Goal: Find specific page/section: Find specific page/section

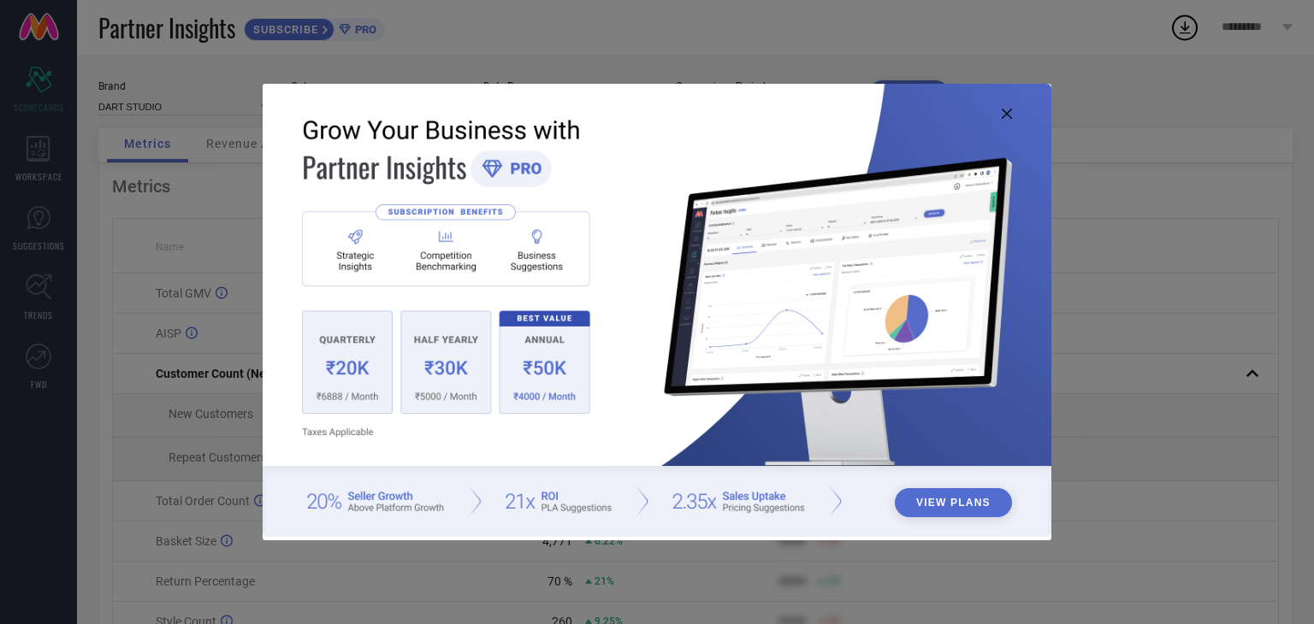
click at [1000, 109] on img at bounding box center [657, 310] width 789 height 453
click at [1007, 112] on icon at bounding box center [1006, 114] width 10 height 10
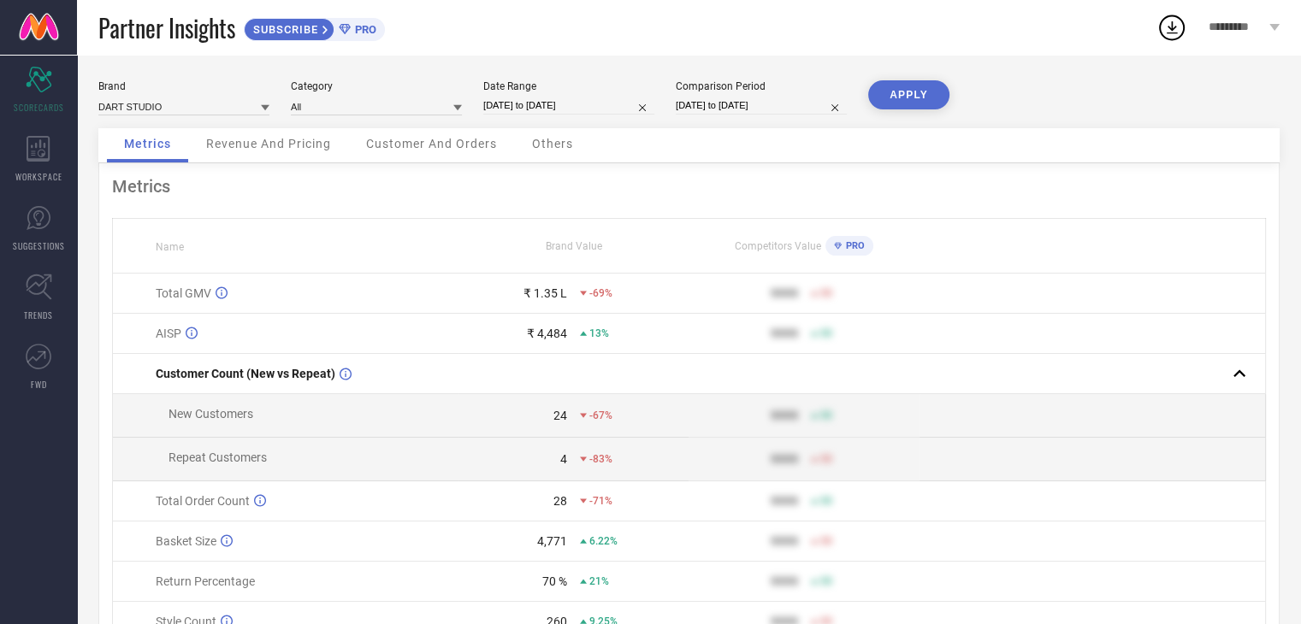
click at [1300, 588] on div "Brand DART STUDIO Category All Date Range [DATE] to [DATE] Comparison Period [D…" at bounding box center [689, 383] width 1224 height 657
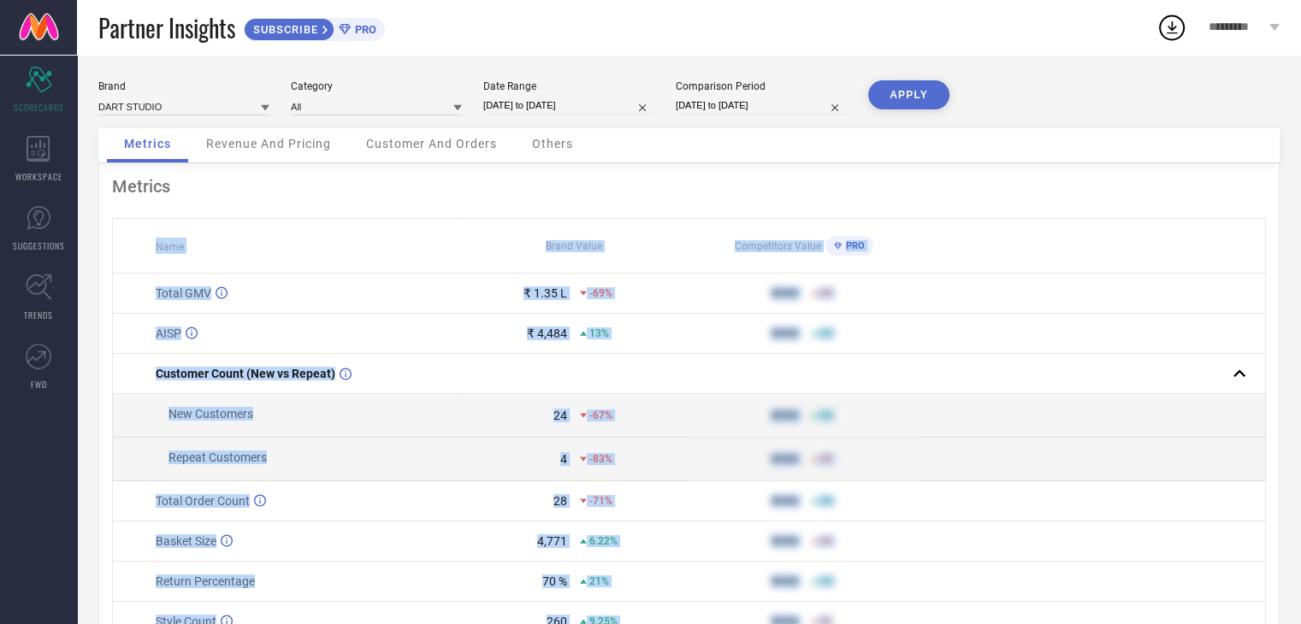
click at [1300, 588] on div "Brand DART STUDIO Category All Date Range [DATE] to [DATE] Comparison Period [D…" at bounding box center [689, 383] width 1224 height 657
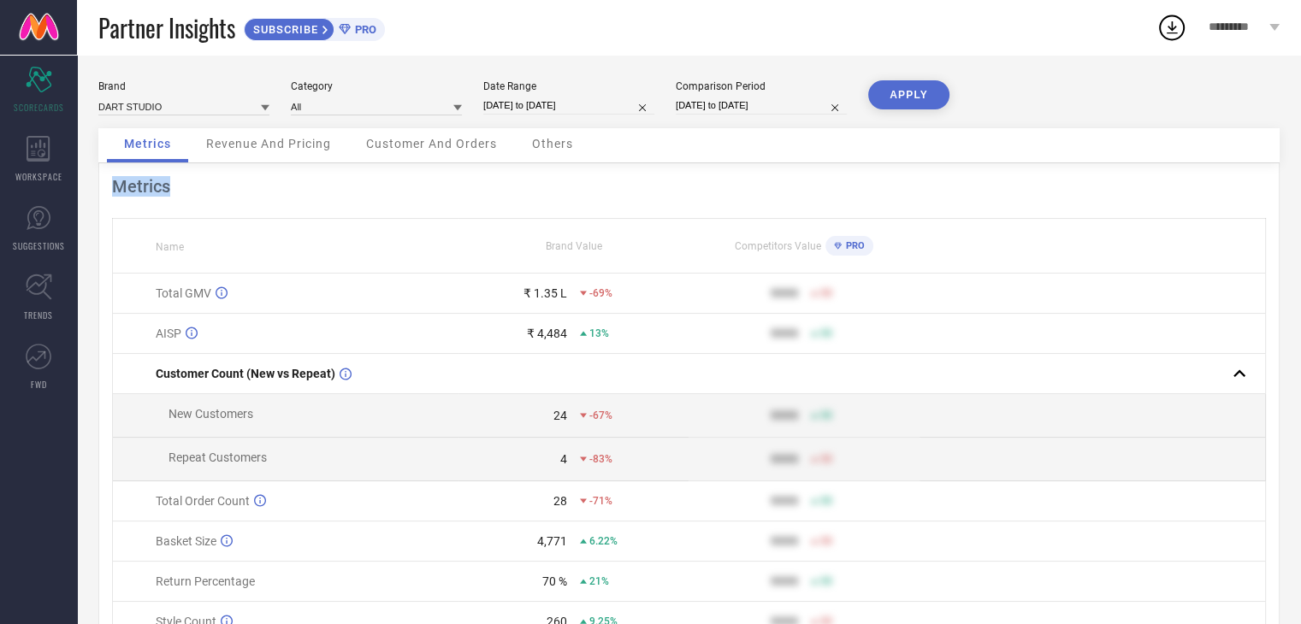
click at [1300, 588] on div "Brand DART STUDIO Category All Date Range [DATE] to [DATE] Comparison Period [D…" at bounding box center [689, 383] width 1224 height 657
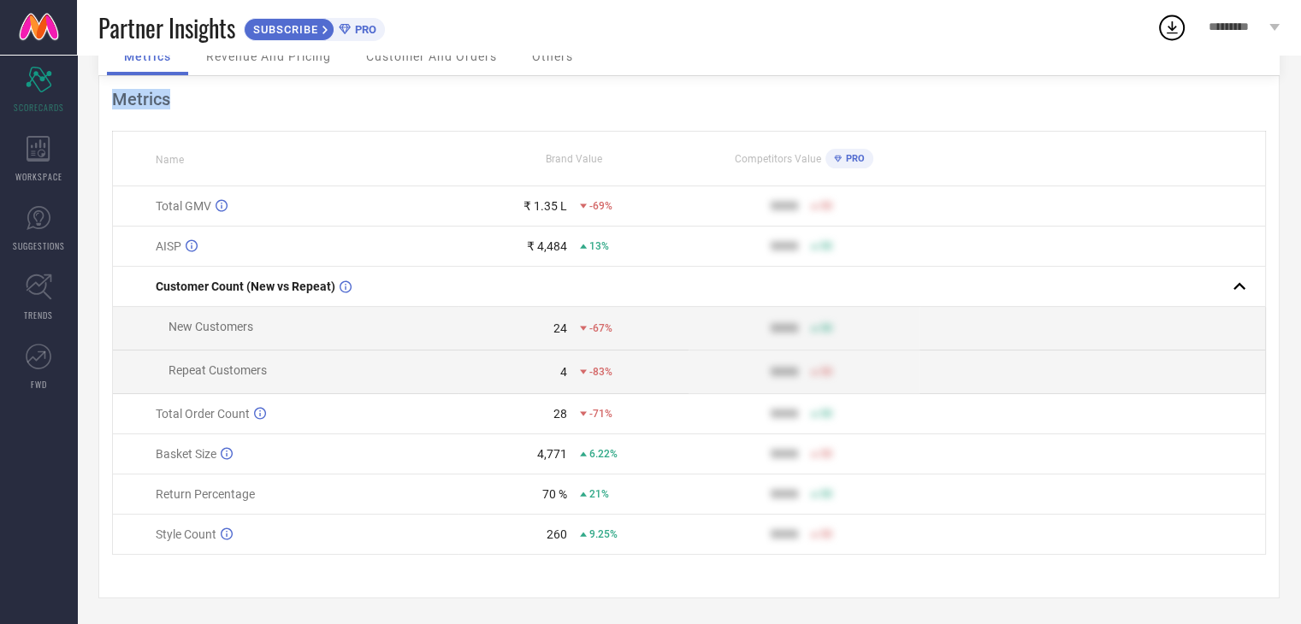
click at [1237, 372] on td at bounding box center [1092, 373] width 346 height 44
